Goal: Information Seeking & Learning: Learn about a topic

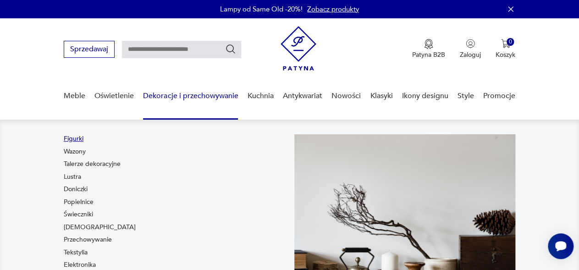
click at [75, 138] on link "Figurki" at bounding box center [74, 138] width 20 height 9
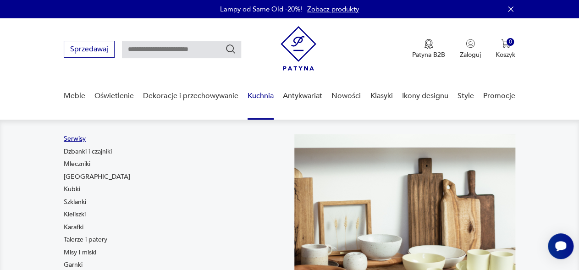
click at [78, 138] on link "Serwisy" at bounding box center [75, 138] width 22 height 9
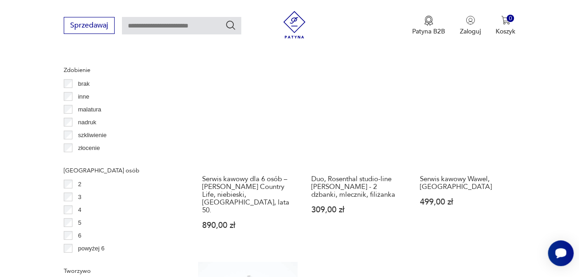
scroll to position [1282, 0]
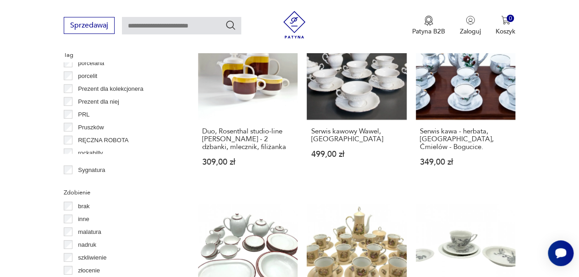
scroll to position [537, 0]
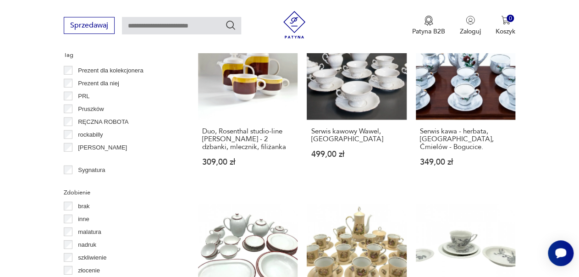
click at [94, 147] on p "Rosenthal" at bounding box center [102, 148] width 49 height 10
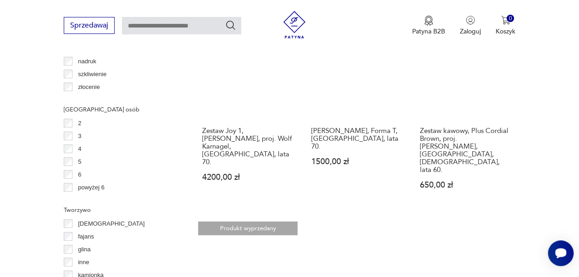
scroll to position [1283, 0]
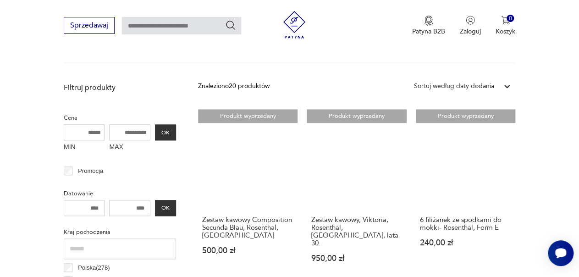
scroll to position [548, 0]
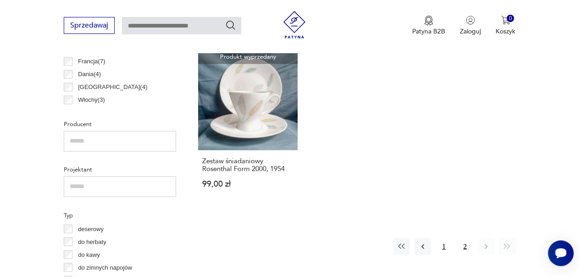
click at [442, 238] on button "1" at bounding box center [444, 246] width 17 height 17
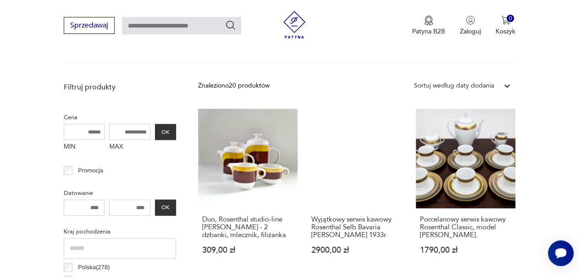
scroll to position [365, 0]
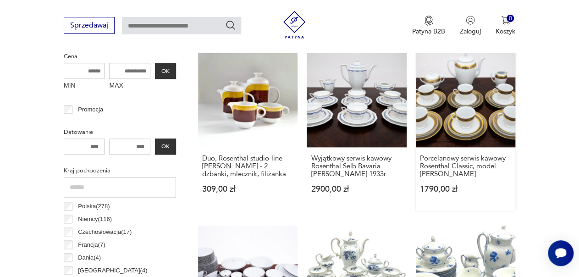
click at [490, 100] on link "Porcelanowy serwis kawowy Rosenthal Classic, model Aida Monaco. 1790,00 zł" at bounding box center [466, 129] width 100 height 163
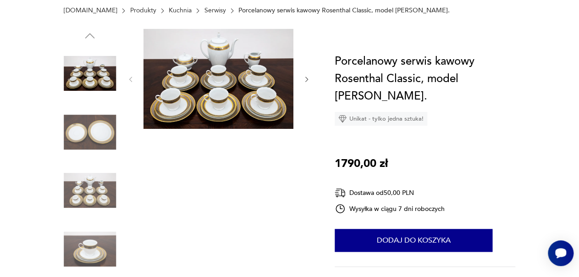
scroll to position [61, 0]
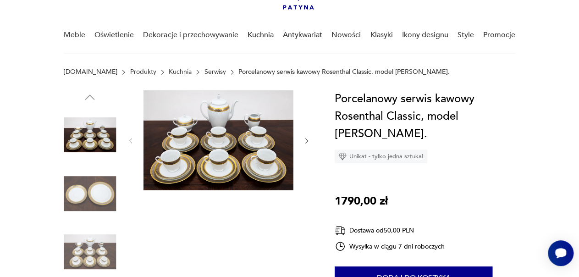
click at [169, 71] on link "Kuchnia" at bounding box center [180, 71] width 23 height 7
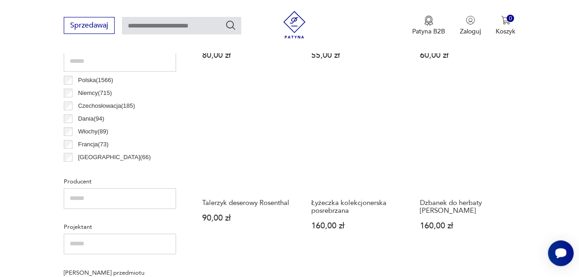
scroll to position [308, 0]
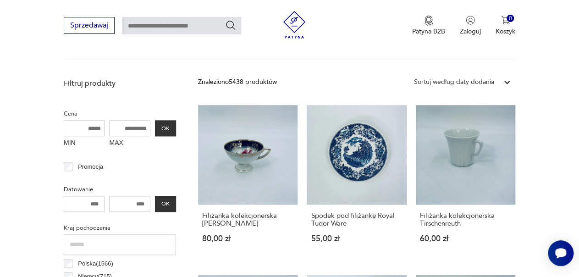
click at [137, 25] on input "text" at bounding box center [181, 25] width 119 height 17
type input "**********"
click at [228, 24] on icon "Szukaj" at bounding box center [230, 25] width 11 height 11
type input "**********"
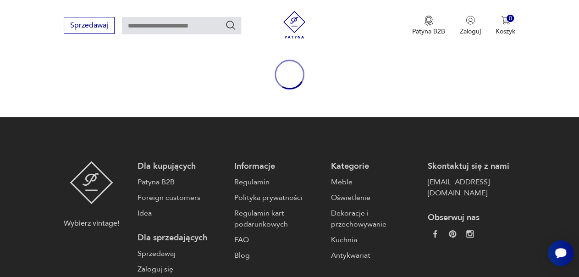
type input "**********"
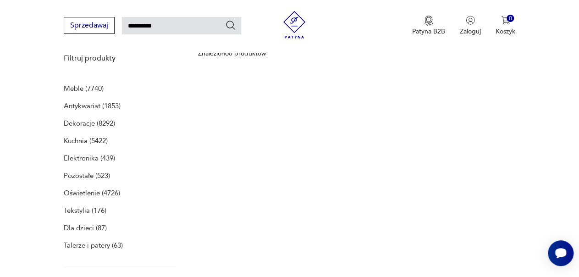
scroll to position [61, 0]
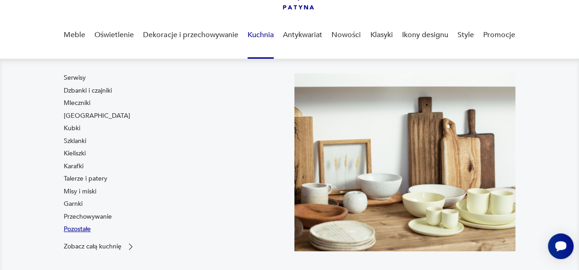
click at [84, 227] on link "Pozostałe" at bounding box center [77, 229] width 27 height 9
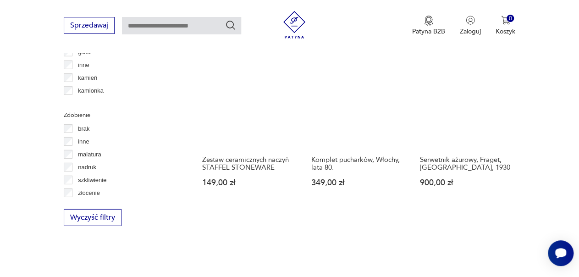
scroll to position [1252, 0]
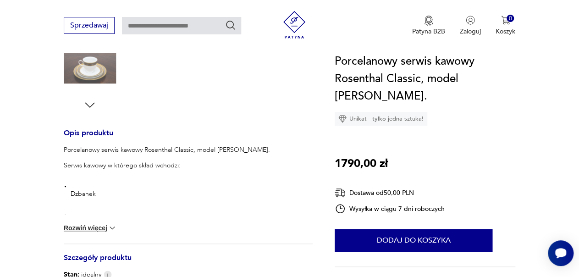
click at [91, 104] on icon "button" at bounding box center [90, 104] width 10 height 5
click at [88, 64] on img at bounding box center [90, 66] width 52 height 52
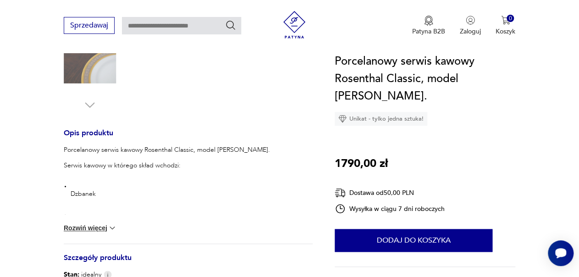
scroll to position [122, 0]
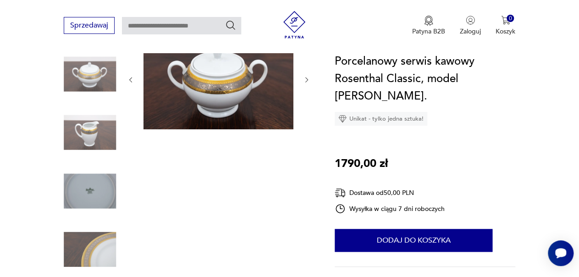
click at [90, 186] on img at bounding box center [90, 191] width 52 height 52
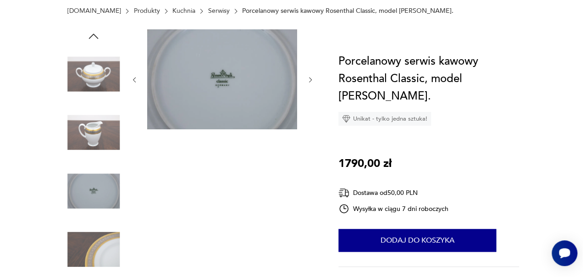
scroll to position [0, 0]
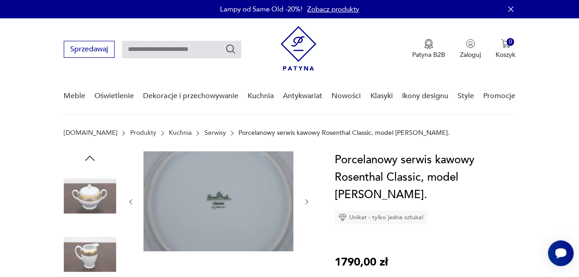
click at [215, 197] on img at bounding box center [219, 201] width 150 height 100
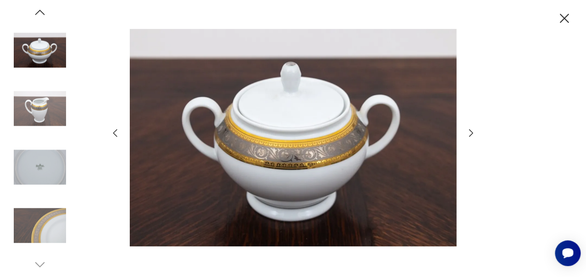
click at [476, 131] on icon "button" at bounding box center [470, 132] width 11 height 11
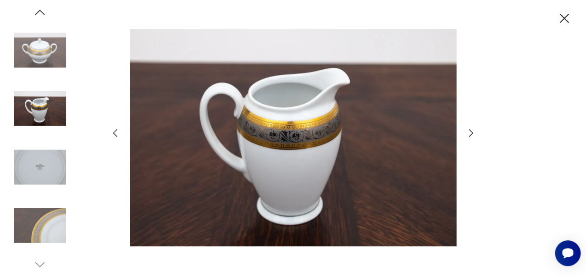
click at [470, 132] on icon "button" at bounding box center [470, 132] width 11 height 11
